Goal: Information Seeking & Learning: Learn about a topic

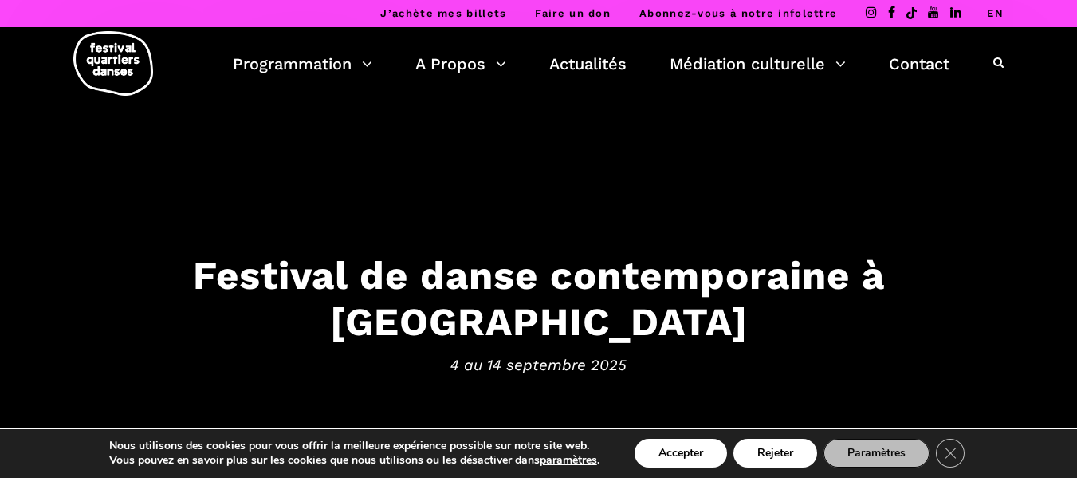
click at [703, 452] on button "Accepter" at bounding box center [681, 452] width 92 height 29
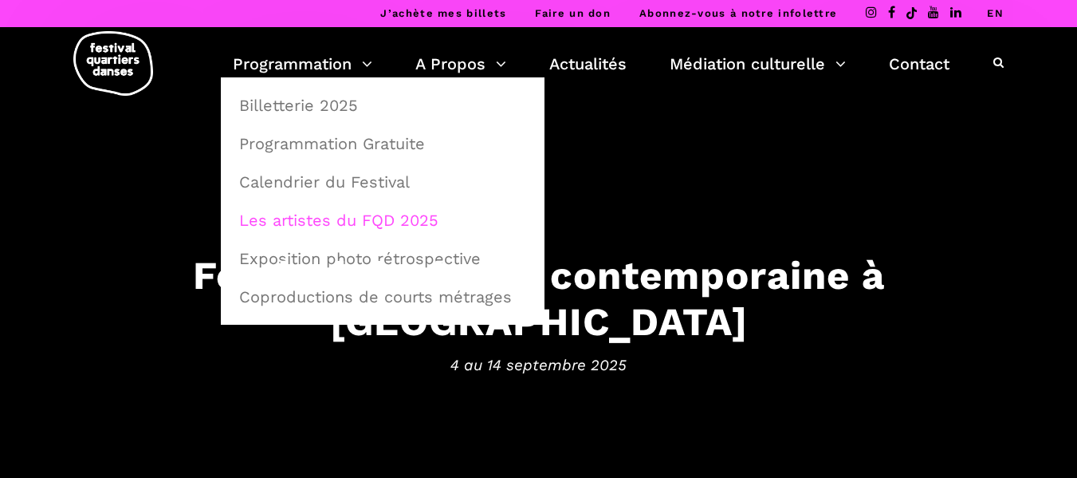
click at [328, 217] on link "Les artistes du FQD 2025" at bounding box center [383, 220] width 306 height 37
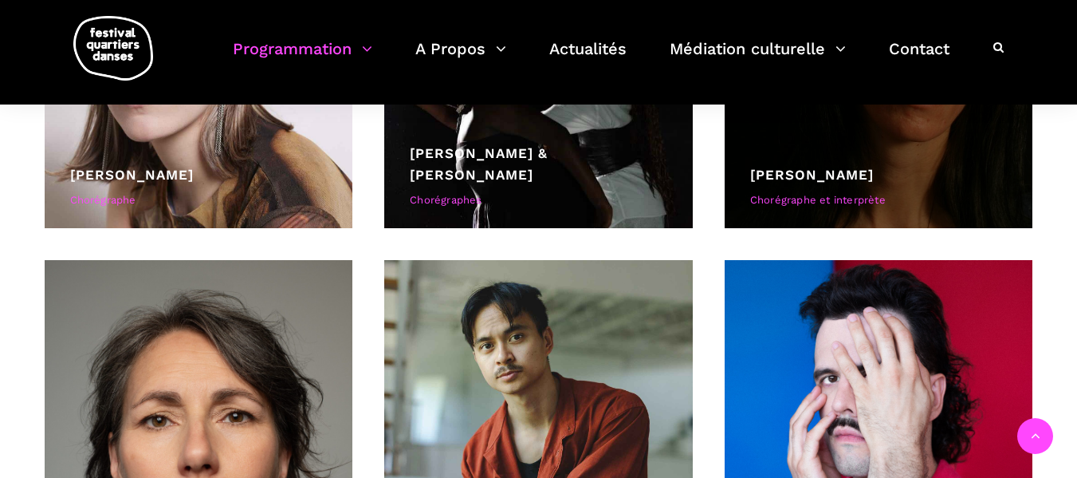
scroll to position [4464, 0]
